Goal: Navigation & Orientation: Find specific page/section

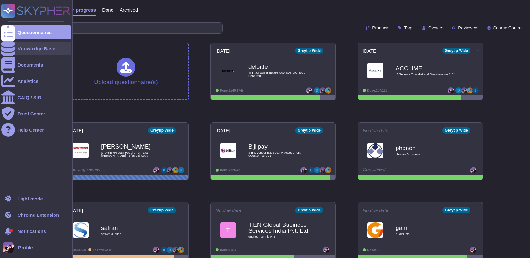
click at [9, 51] on div at bounding box center [8, 49] width 14 height 14
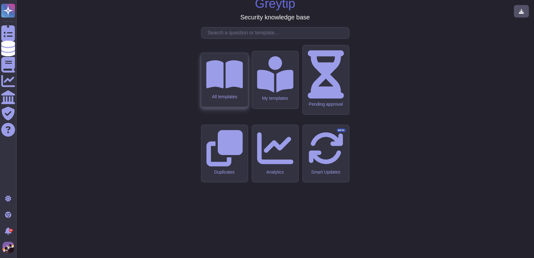
click at [214, 107] on div "All templates" at bounding box center [224, 80] width 47 height 54
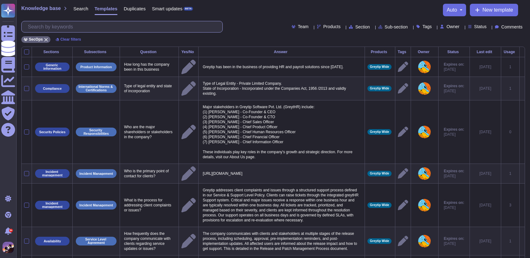
click at [51, 28] on input "text" at bounding box center [124, 26] width 198 height 11
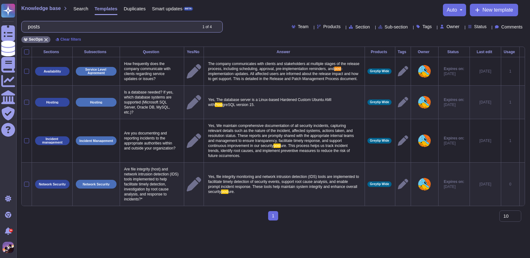
type input "p"
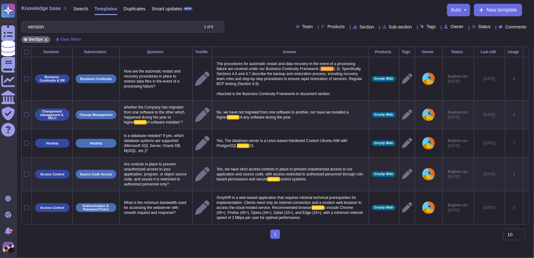
type input "version"
click at [157, 6] on span "Smart updates" at bounding box center [167, 8] width 31 height 5
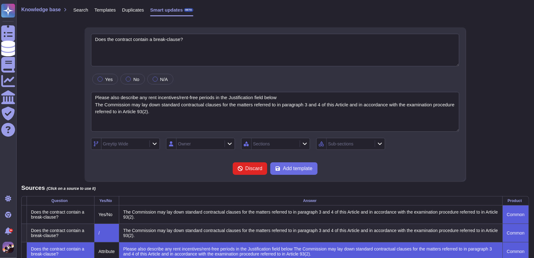
type textarea "Does the contract contain a break-clause?"
type textarea "Please also describe any rent incentives/rent-free periods in the Justification…"
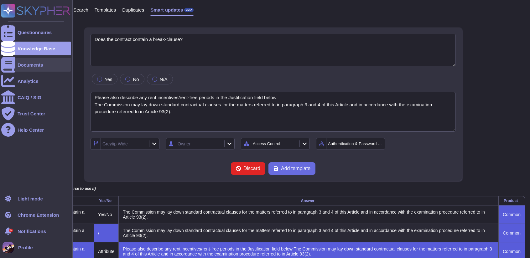
click at [14, 64] on div at bounding box center [8, 65] width 14 height 14
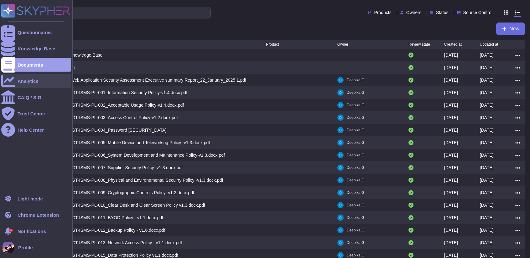
click at [21, 82] on div "Analytics" at bounding box center [28, 81] width 21 height 5
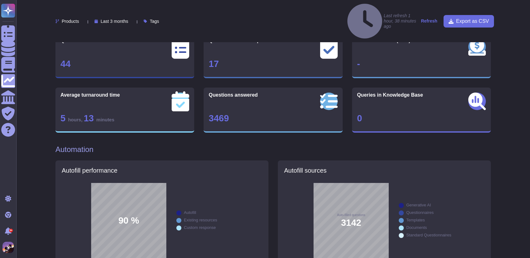
scroll to position [41, 0]
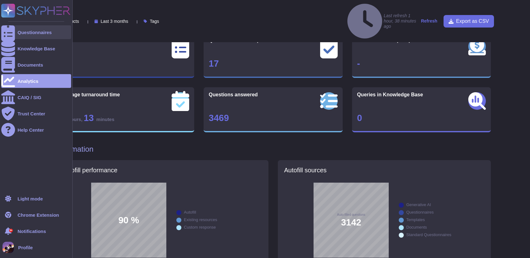
click at [23, 36] on div "Questionnaires" at bounding box center [36, 32] width 70 height 14
